Goal: Find specific page/section: Find specific page/section

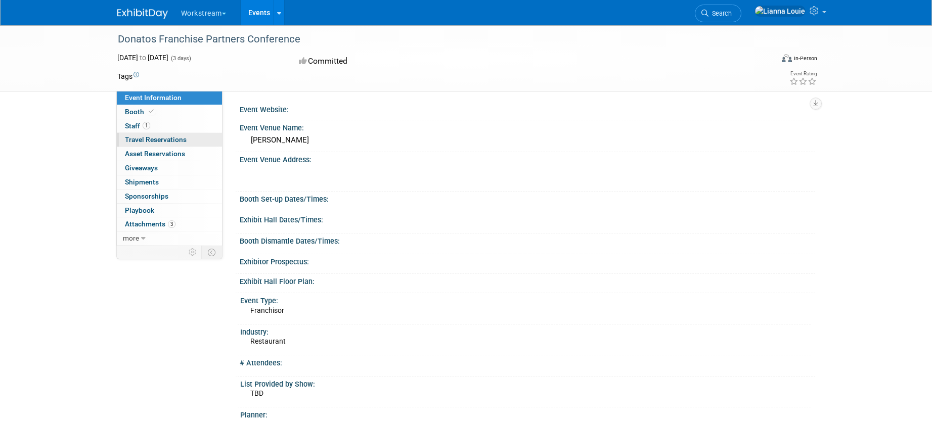
click at [158, 141] on span "Travel Reservations 0" at bounding box center [156, 140] width 62 height 8
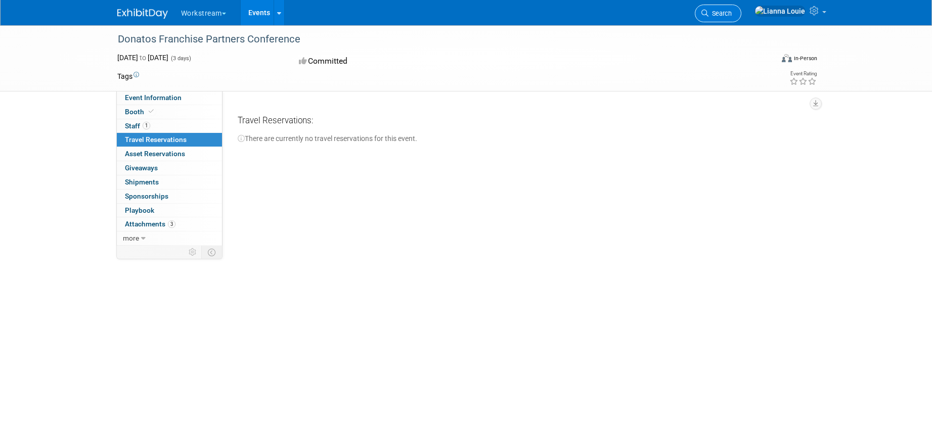
click at [732, 15] on span "Search" at bounding box center [720, 14] width 23 height 8
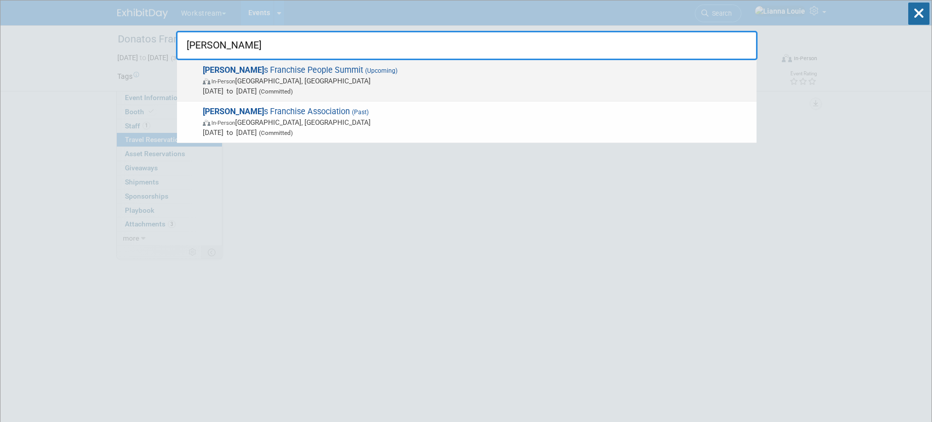
type input "[PERSON_NAME]"
click at [299, 73] on span "[PERSON_NAME] s Franchise People Summit (Upcoming) In-Person [GEOGRAPHIC_DATA],…" at bounding box center [476, 80] width 552 height 31
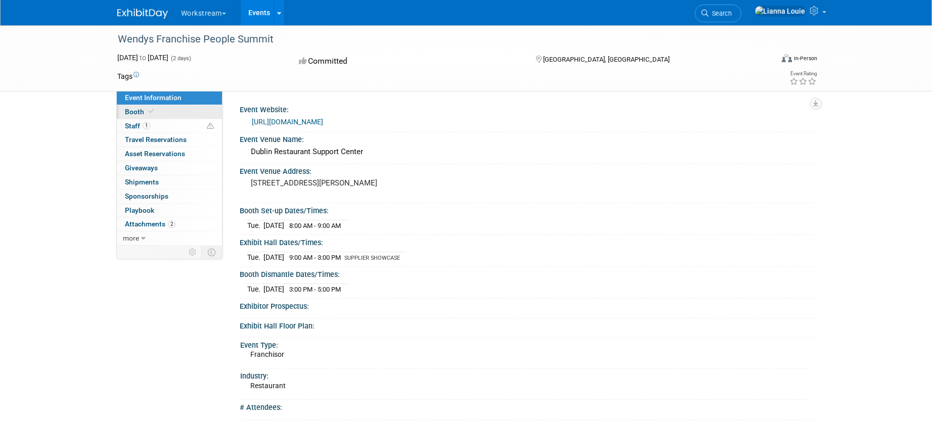
click at [128, 108] on span "Booth" at bounding box center [140, 112] width 31 height 8
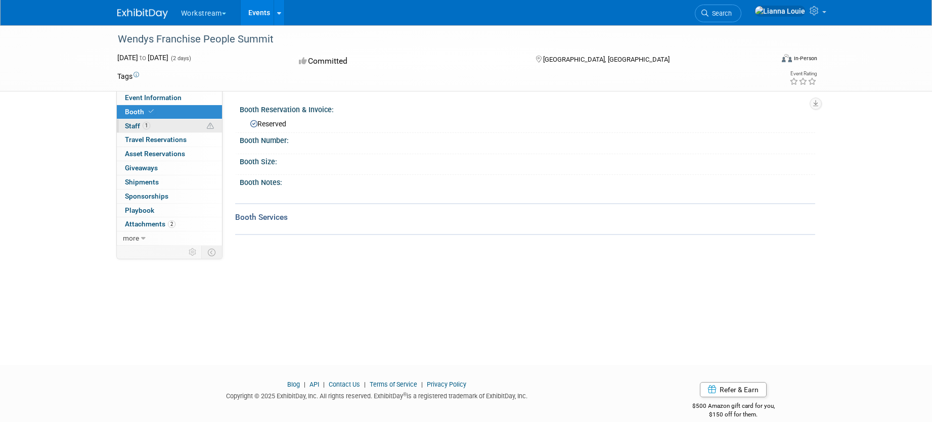
click at [157, 130] on link "1 Staff 1" at bounding box center [169, 126] width 105 height 14
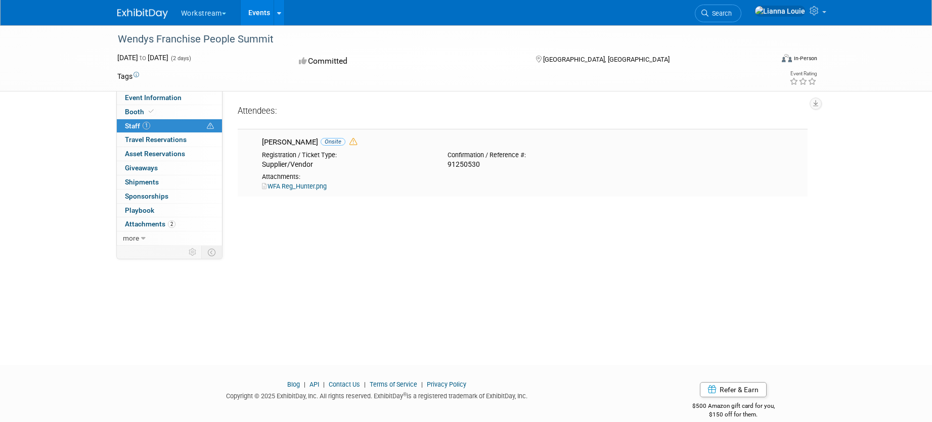
click at [314, 186] on link "WFA Reg_Hunter.png" at bounding box center [294, 187] width 65 height 8
click at [146, 142] on span "Travel Reservations 0" at bounding box center [156, 140] width 62 height 8
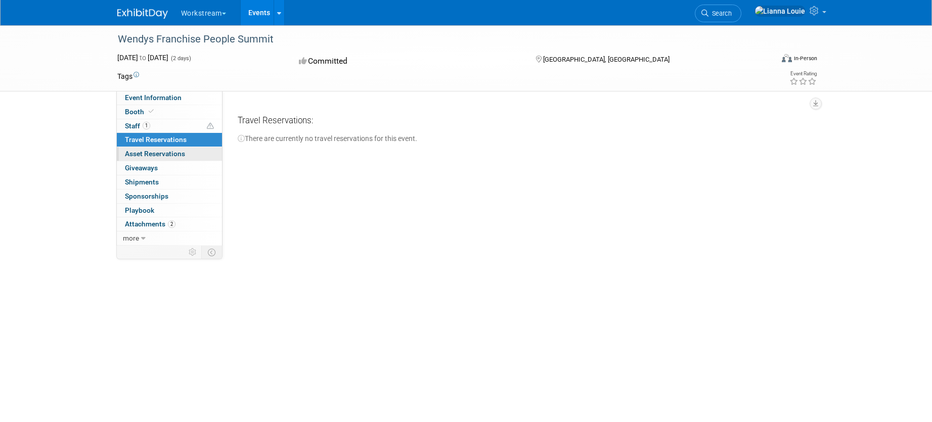
click at [157, 150] on span "Asset Reservations 0" at bounding box center [155, 154] width 60 height 8
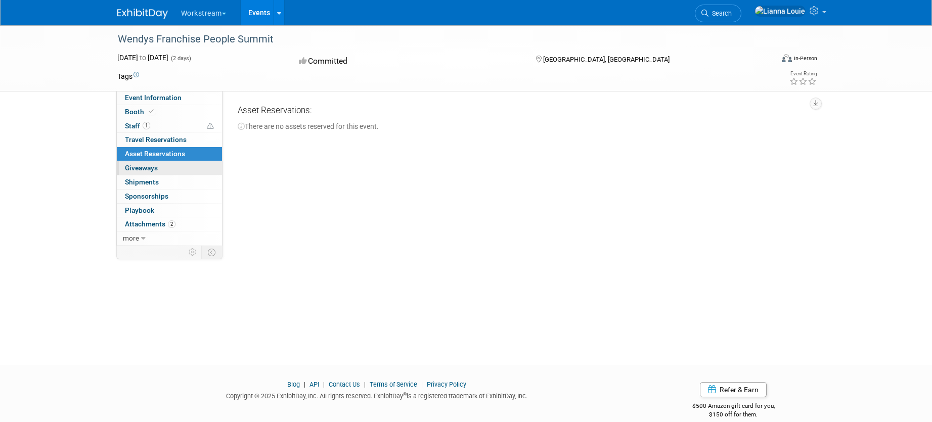
click at [159, 167] on link "0 Giveaways 0" at bounding box center [169, 168] width 105 height 14
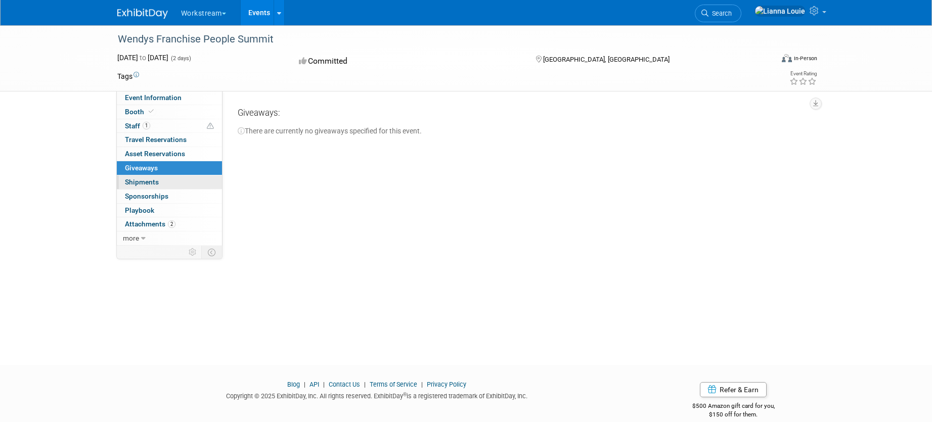
click at [157, 179] on span "Shipments 0" at bounding box center [142, 182] width 34 height 8
click at [168, 191] on link "0 Sponsorships 0" at bounding box center [169, 197] width 105 height 14
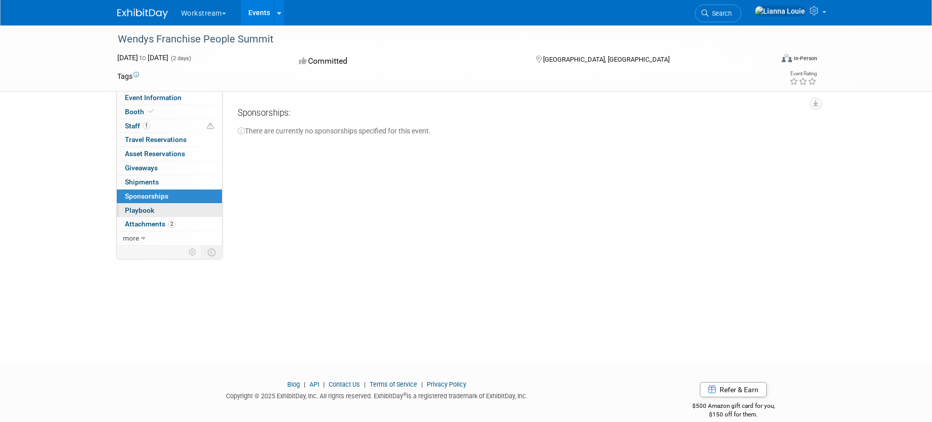
click at [167, 208] on link "0 Playbook 0" at bounding box center [169, 211] width 105 height 14
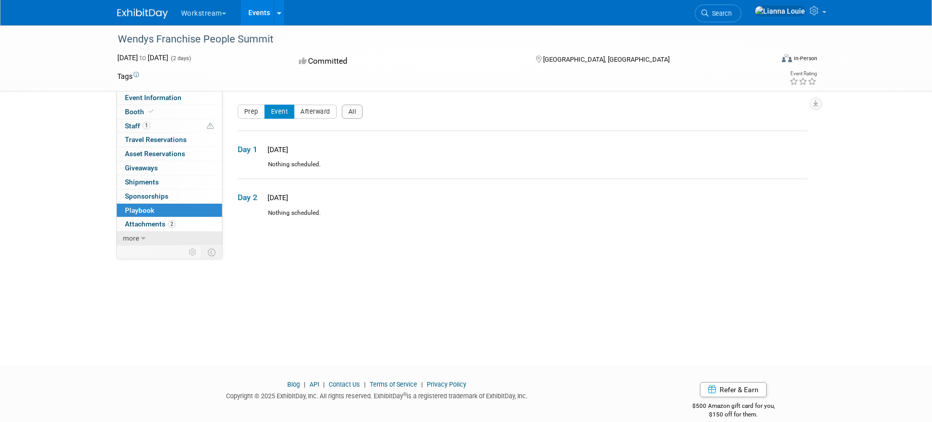
click at [155, 237] on link "more" at bounding box center [169, 239] width 105 height 14
click at [181, 225] on link "2 Attachments 2" at bounding box center [169, 224] width 105 height 14
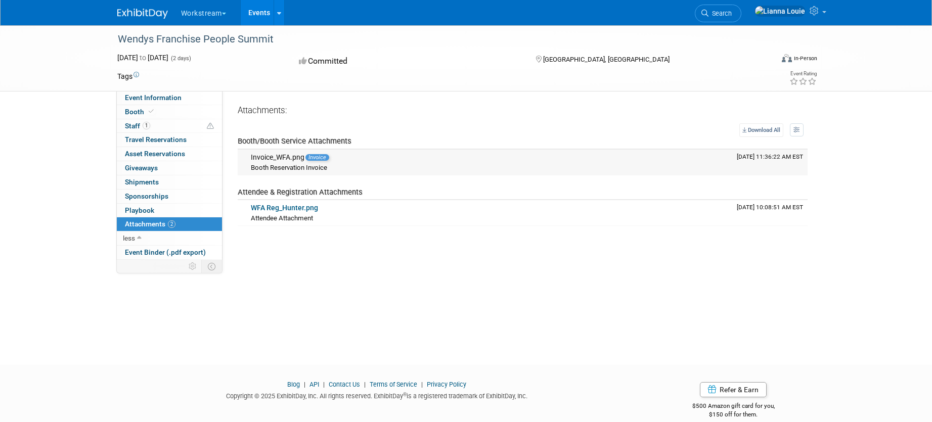
click at [290, 159] on div "Invoice_WFA.png Invoice" at bounding box center [490, 157] width 478 height 9
click at [309, 206] on link "WFA Reg_Hunter.png" at bounding box center [284, 208] width 67 height 8
click at [161, 252] on span "Event Binder (.pdf export)" at bounding box center [165, 252] width 81 height 8
